Goal: Browse casually: Explore the website without a specific task or goal

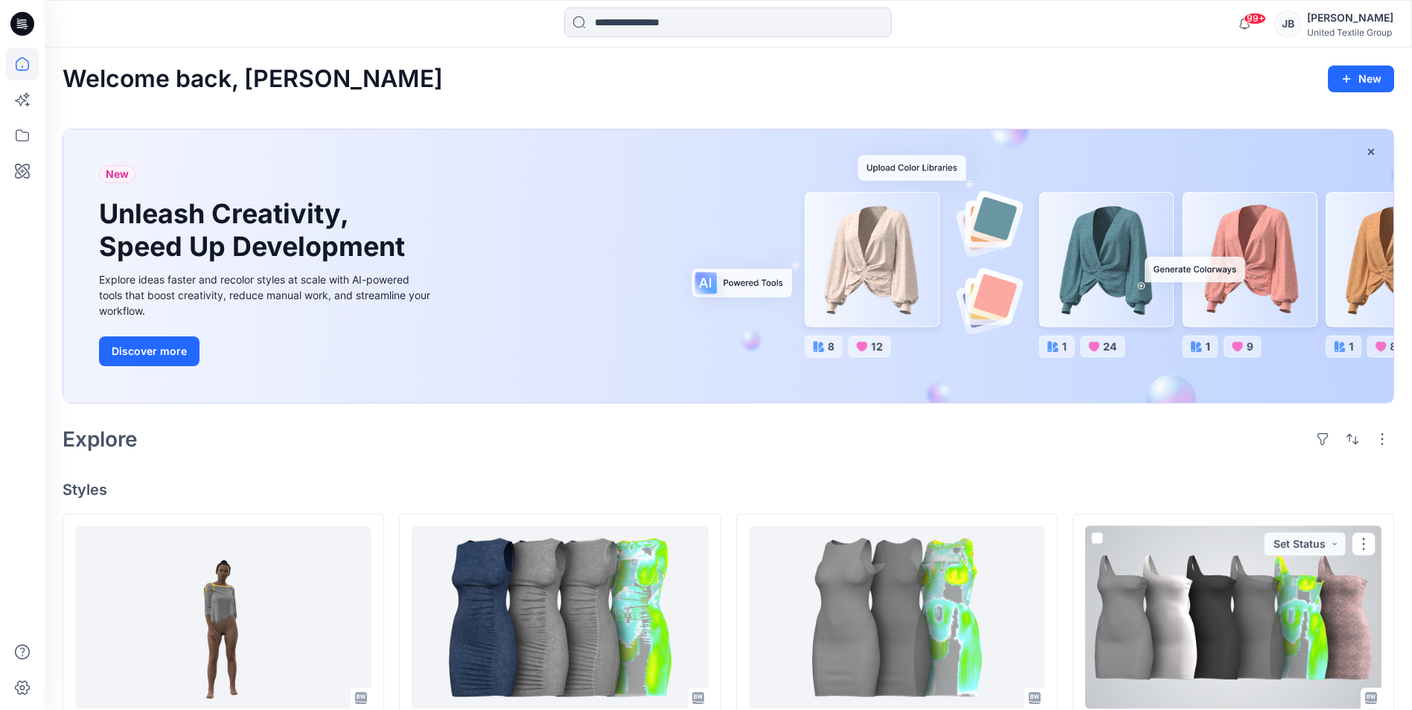
scroll to position [298, 0]
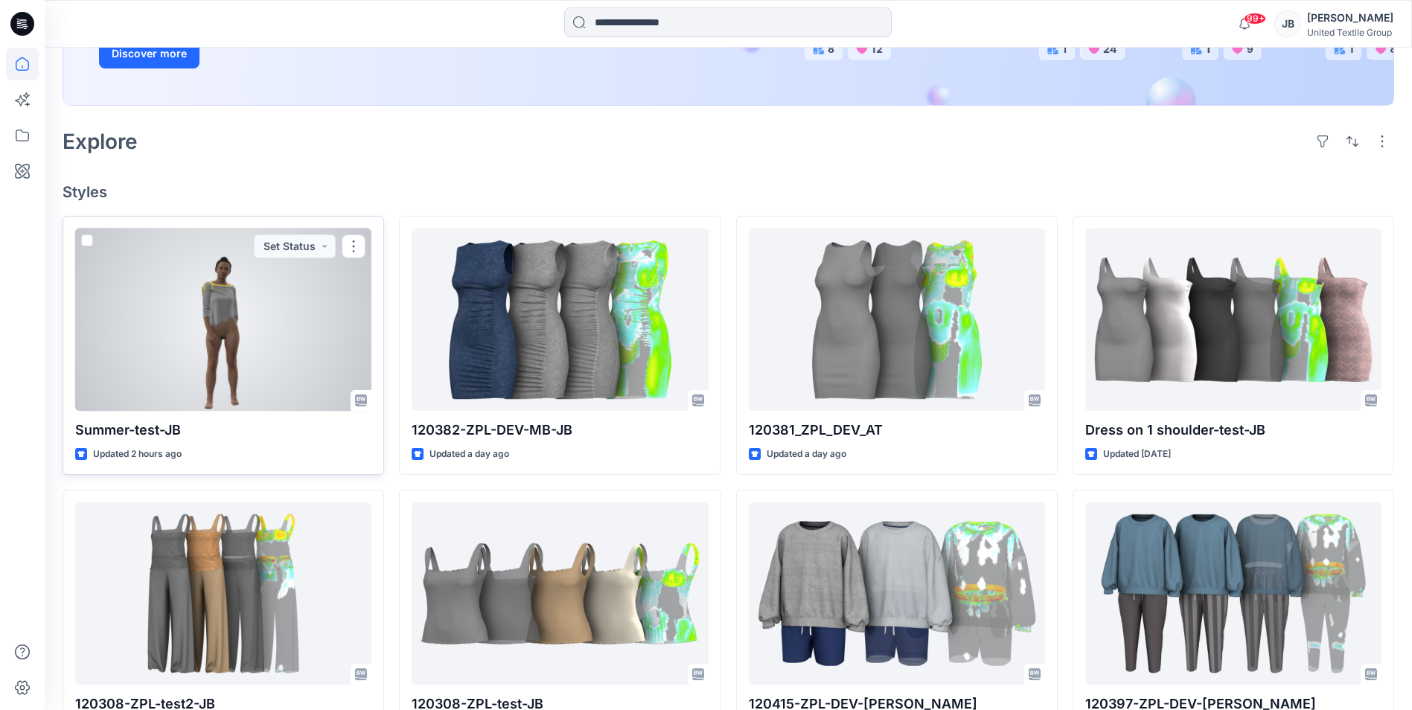
click at [244, 312] on div at bounding box center [223, 320] width 296 height 182
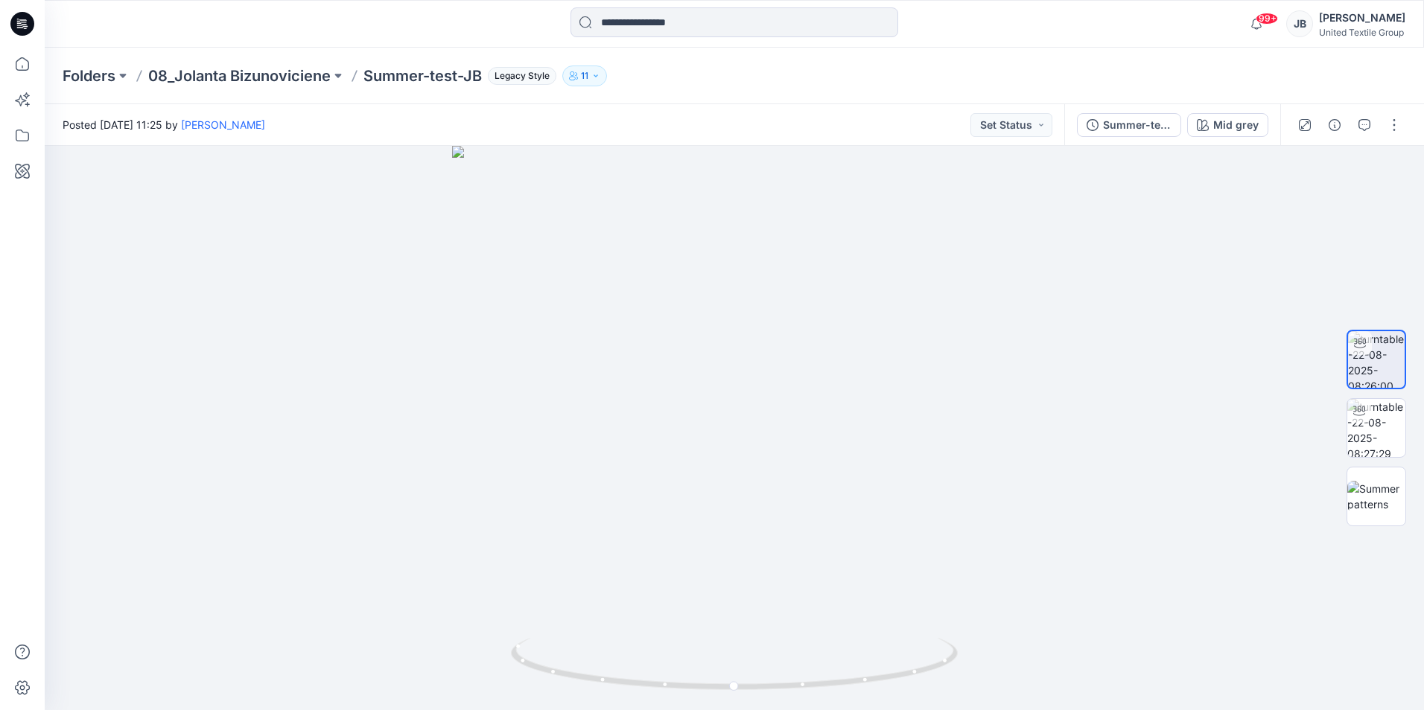
click at [25, 26] on icon at bounding box center [24, 26] width 5 height 1
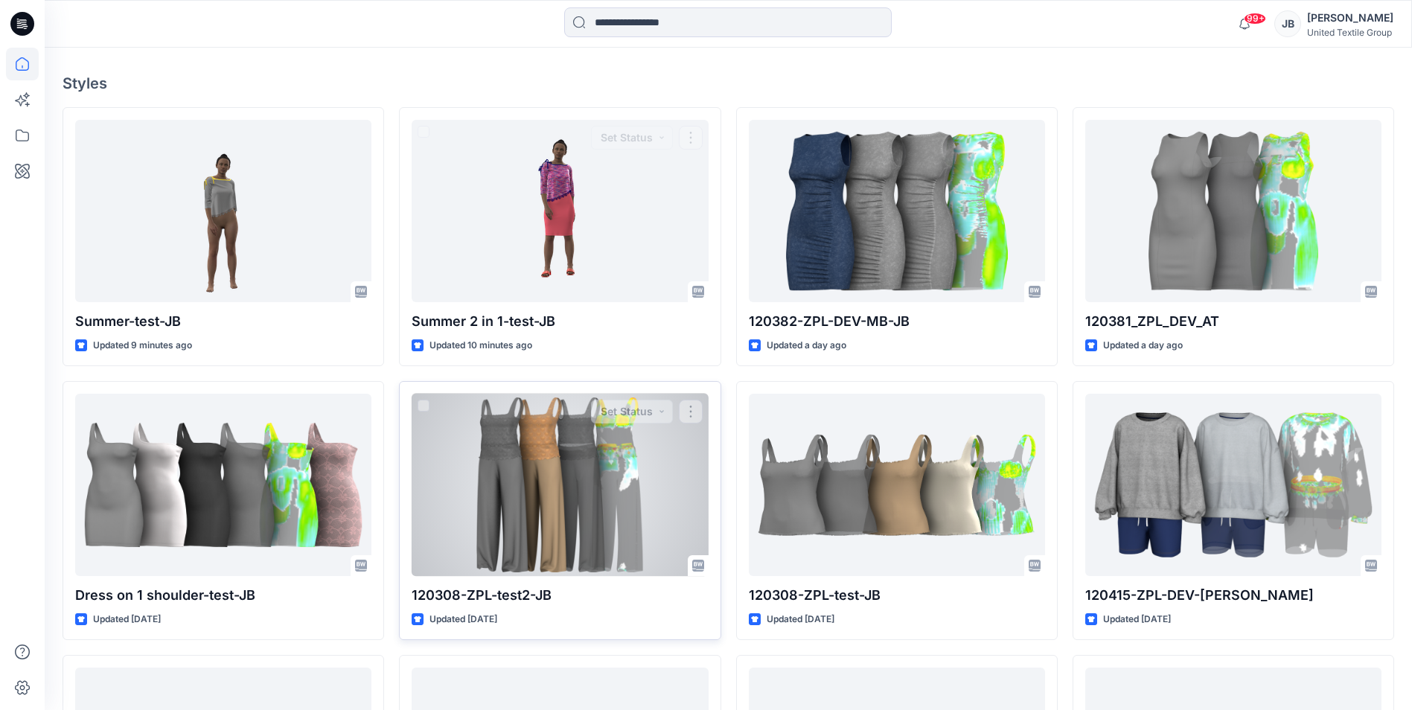
scroll to position [447, 0]
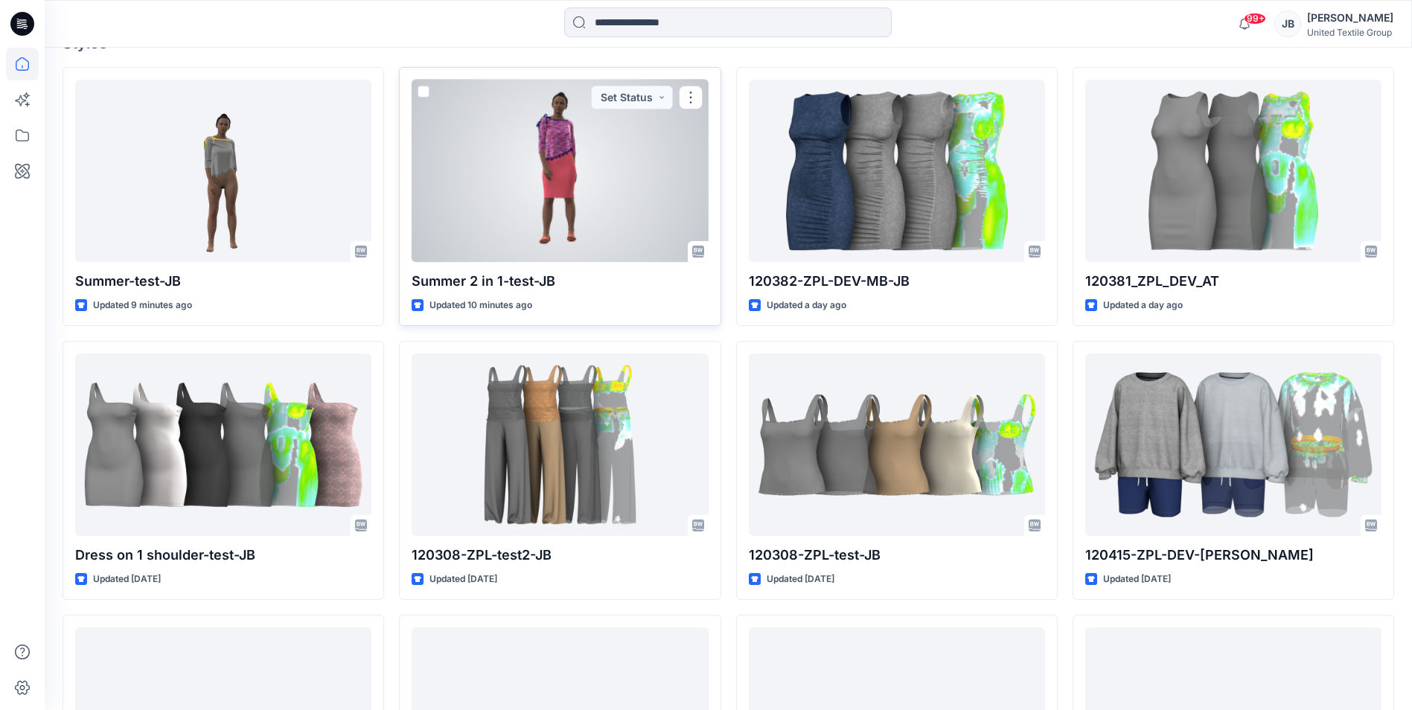
click at [630, 167] on div at bounding box center [560, 171] width 296 height 182
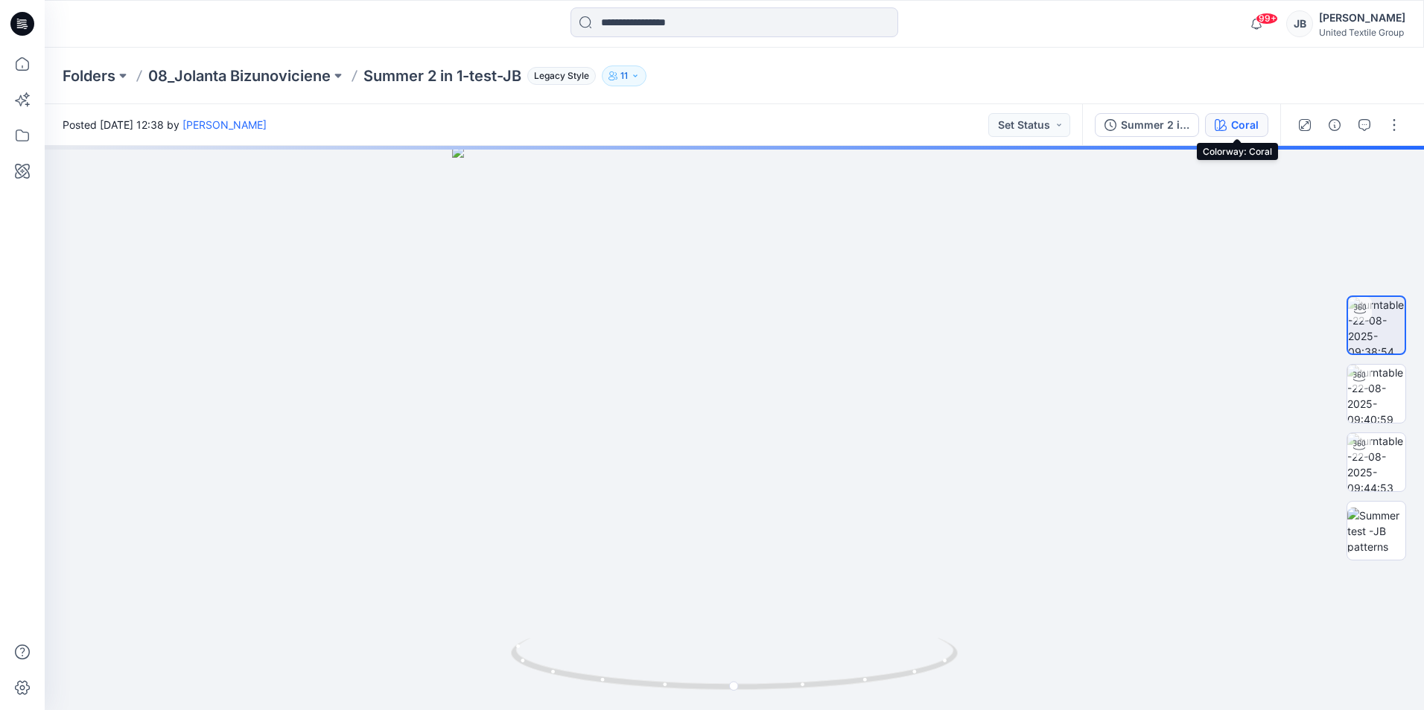
click at [1245, 124] on div "Coral" at bounding box center [1245, 125] width 28 height 16
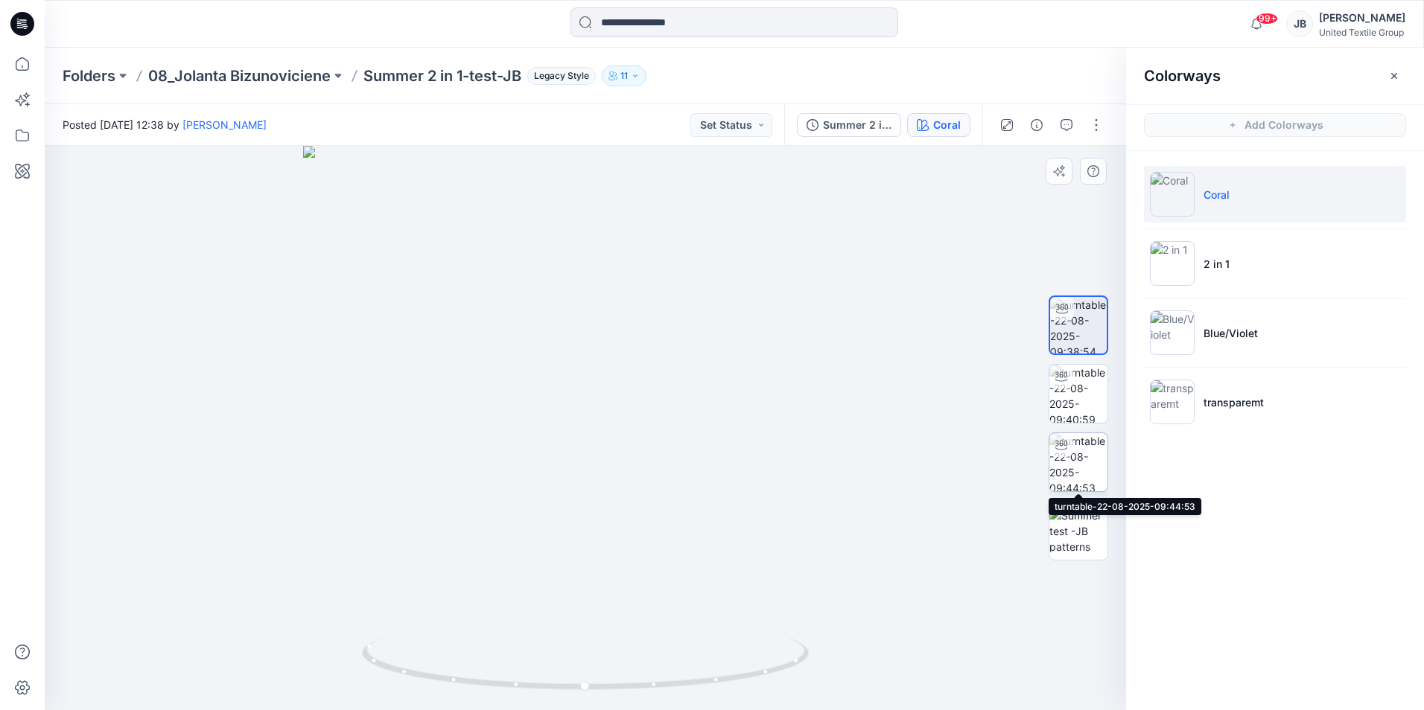
click at [1084, 456] on img at bounding box center [1078, 462] width 58 height 58
